Goal: Task Accomplishment & Management: Manage account settings

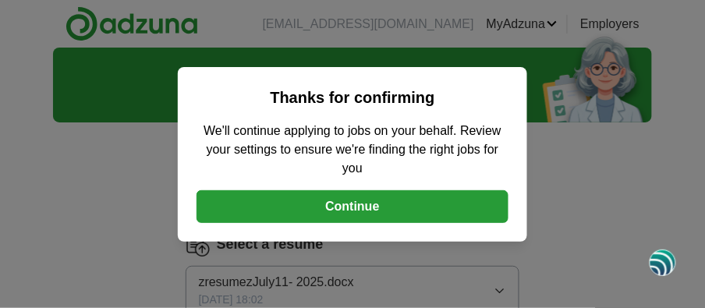
click at [389, 207] on button "Continue" at bounding box center [353, 206] width 312 height 33
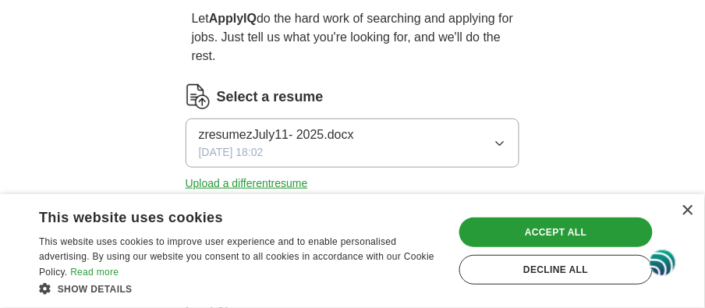
scroll to position [173, 0]
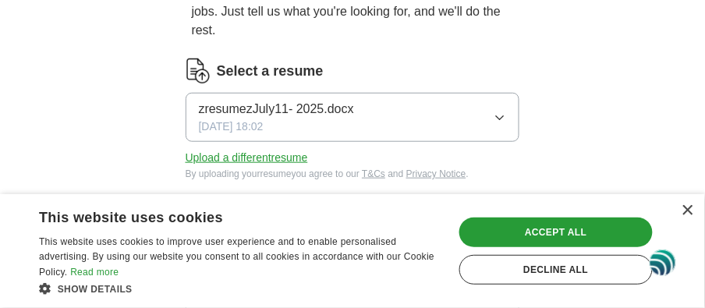
click at [282, 157] on button "Upload a different resume" at bounding box center [247, 158] width 123 height 16
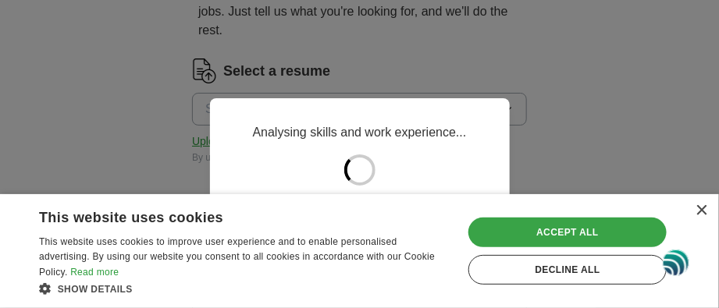
click at [534, 240] on div "Accept all" at bounding box center [567, 233] width 198 height 30
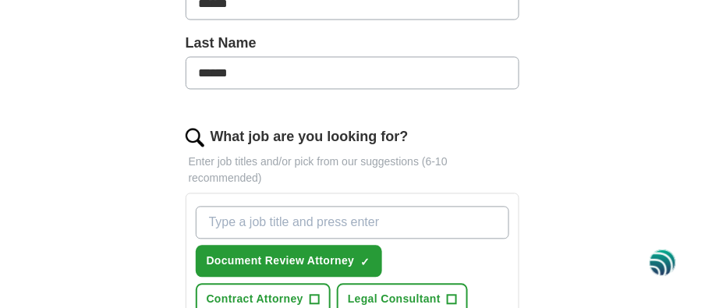
scroll to position [433, 0]
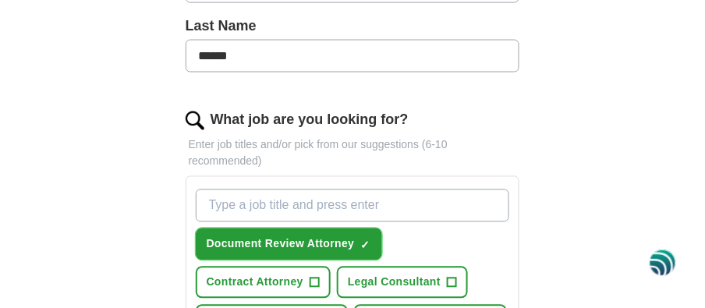
click at [322, 246] on span "Document Review Attorney" at bounding box center [281, 244] width 148 height 16
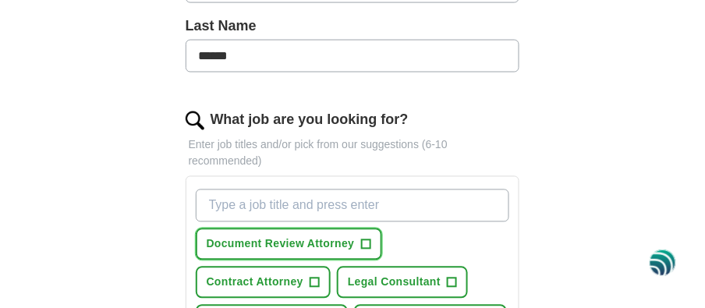
click at [334, 247] on span "Document Review Attorney" at bounding box center [281, 244] width 148 height 16
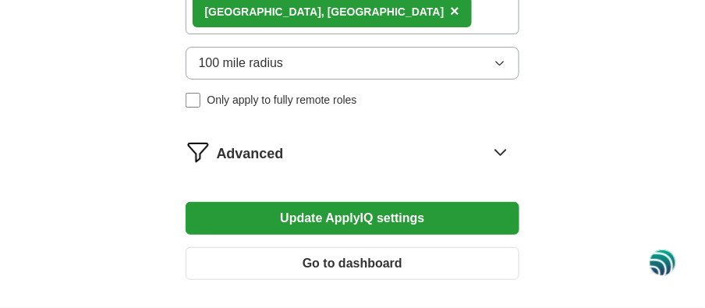
scroll to position [1079, 0]
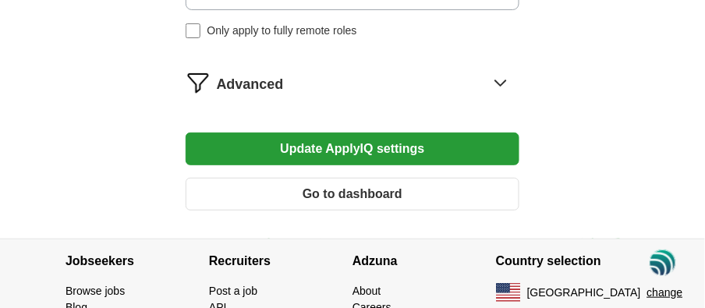
click at [412, 152] on button "Update ApplyIQ settings" at bounding box center [353, 149] width 335 height 33
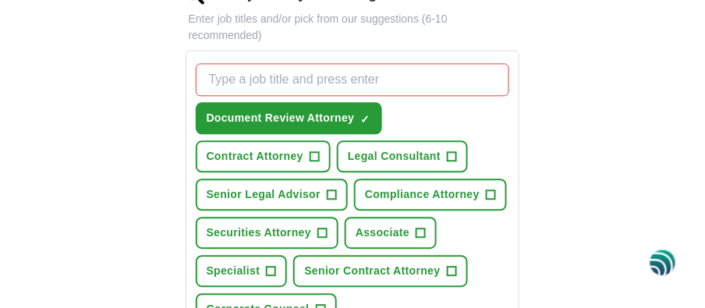
scroll to position [648, 0]
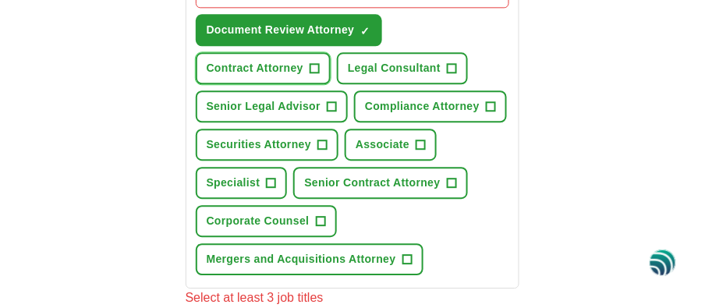
click at [291, 72] on span "Contract Attorney" at bounding box center [255, 68] width 97 height 16
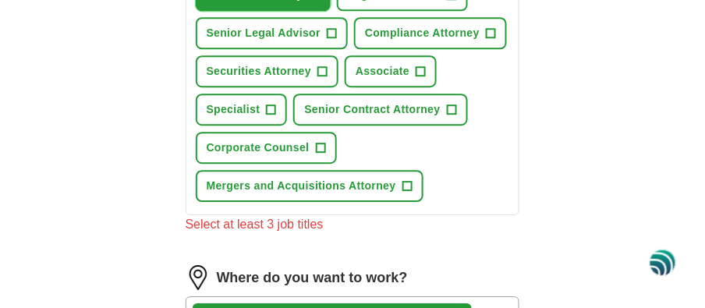
scroll to position [734, 0]
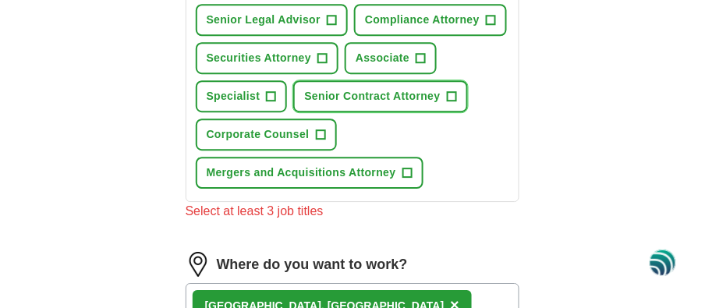
click at [421, 91] on span "Senior Contract Attorney" at bounding box center [372, 96] width 136 height 16
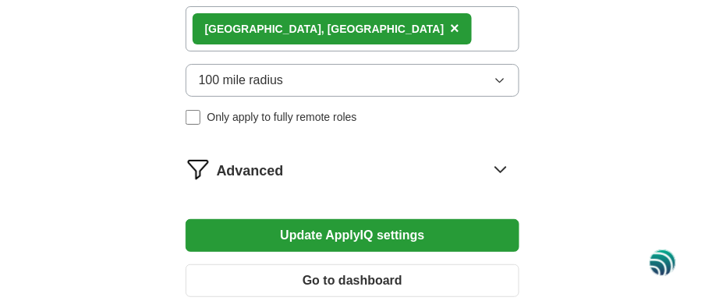
scroll to position [1082, 0]
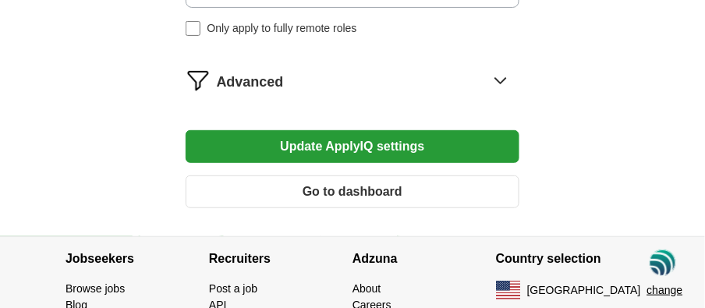
click at [430, 153] on button "Update ApplyIQ settings" at bounding box center [353, 146] width 335 height 33
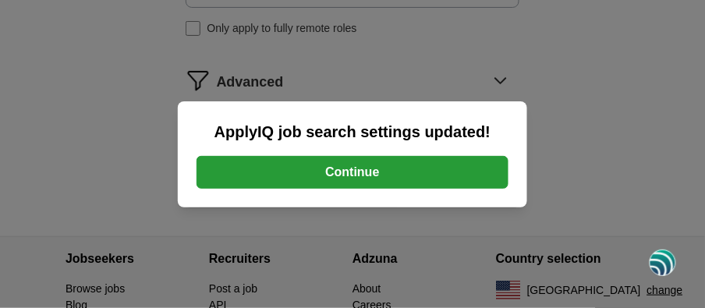
click at [285, 23] on div "ApplyIQ job search settings updated! Continue" at bounding box center [352, 154] width 705 height 308
click at [352, 179] on button "Continue" at bounding box center [353, 172] width 312 height 33
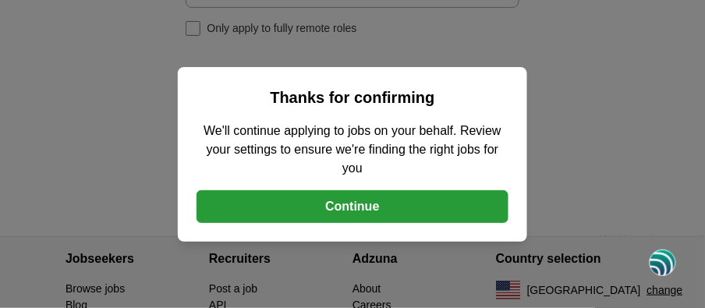
click at [366, 202] on button "Continue" at bounding box center [353, 206] width 312 height 33
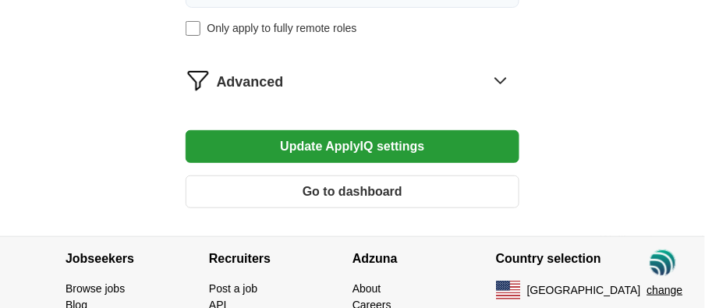
click at [281, 144] on button "Update ApplyIQ settings" at bounding box center [353, 146] width 335 height 33
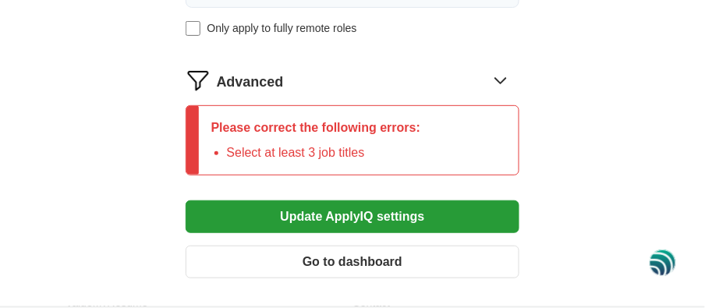
click at [283, 209] on button "Update ApplyIQ settings" at bounding box center [353, 217] width 335 height 33
click at [283, 211] on button "Update ApplyIQ settings" at bounding box center [353, 217] width 335 height 33
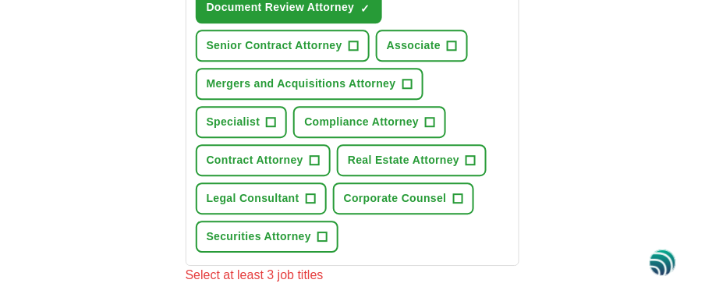
scroll to position [561, 0]
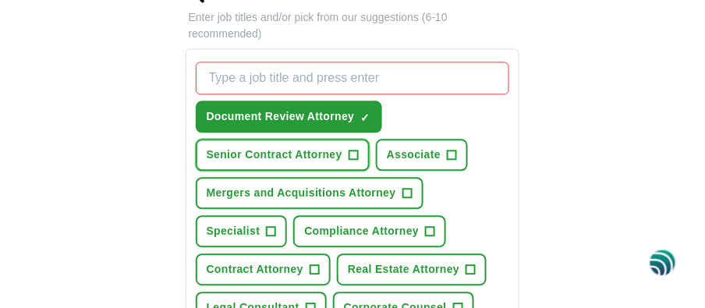
click at [286, 157] on span "Senior Contract Attorney" at bounding box center [275, 155] width 136 height 16
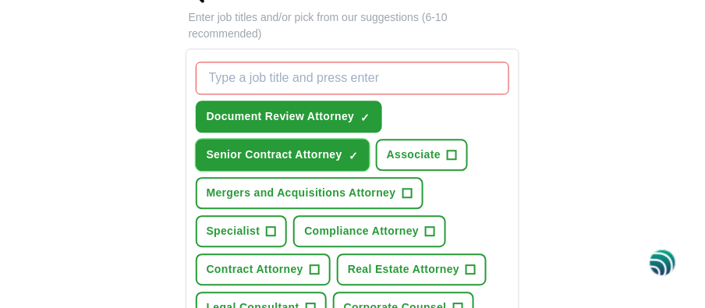
scroll to position [648, 0]
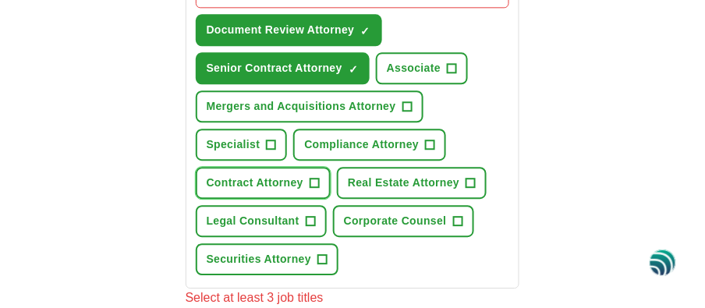
click at [273, 181] on span "Contract Attorney" at bounding box center [255, 183] width 97 height 16
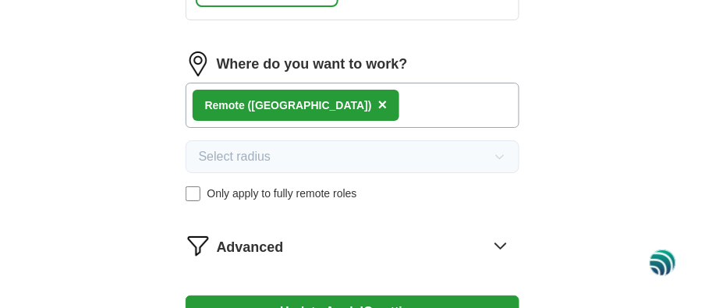
scroll to position [995, 0]
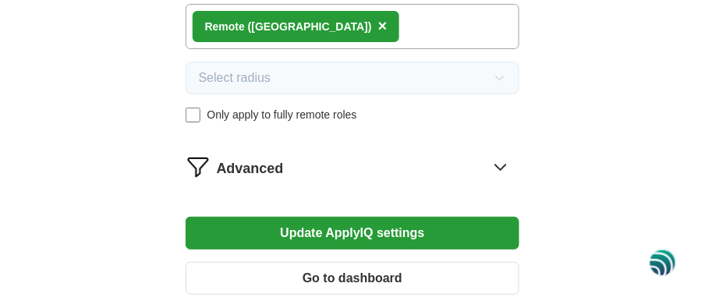
click at [260, 229] on button "Update ApplyIQ settings" at bounding box center [353, 233] width 335 height 33
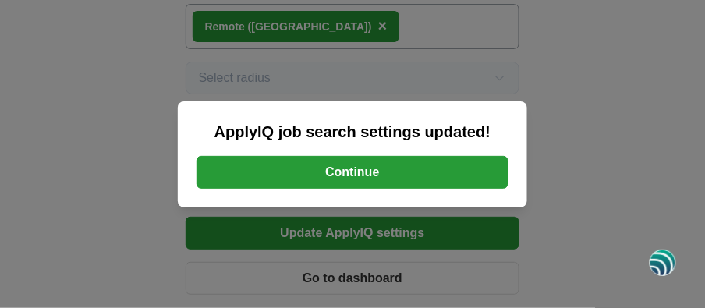
click at [245, 181] on button "Continue" at bounding box center [353, 172] width 312 height 33
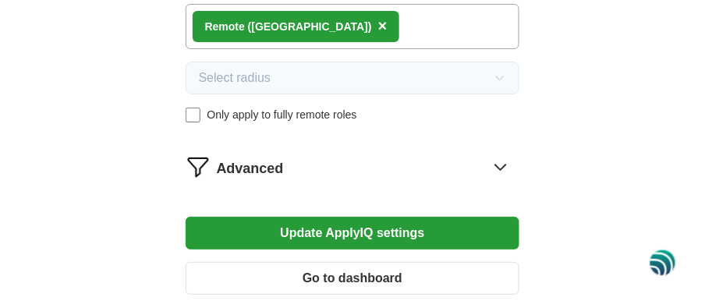
scroll to position [907, 0]
